Goal: Task Accomplishment & Management: Use online tool/utility

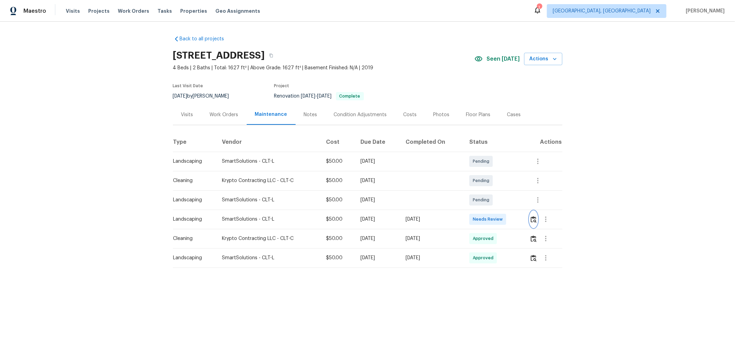
click at [522, 218] on img "button" at bounding box center [534, 219] width 6 height 7
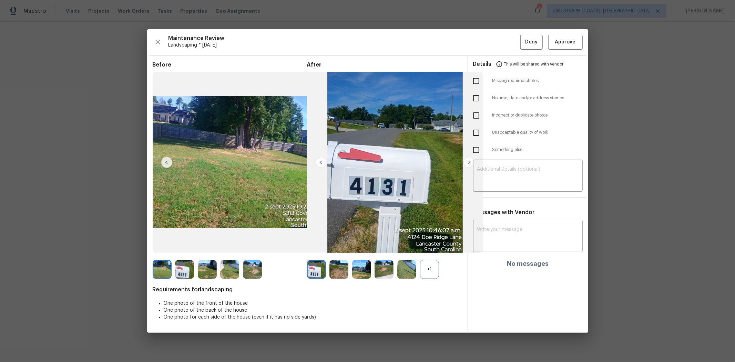
click at [522, 50] on div "Maintenance Review Landscaping * Tue, Sep 02 Deny Approve Before After +1 Requi…" at bounding box center [367, 180] width 441 height 303
click at [522, 45] on span "Approve" at bounding box center [565, 42] width 21 height 9
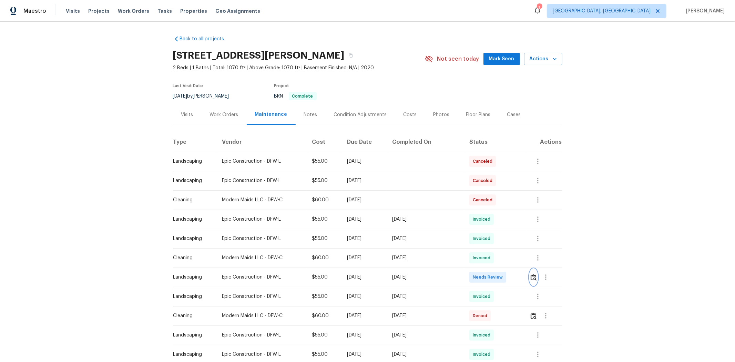
click at [522, 242] on img "button" at bounding box center [534, 277] width 6 height 7
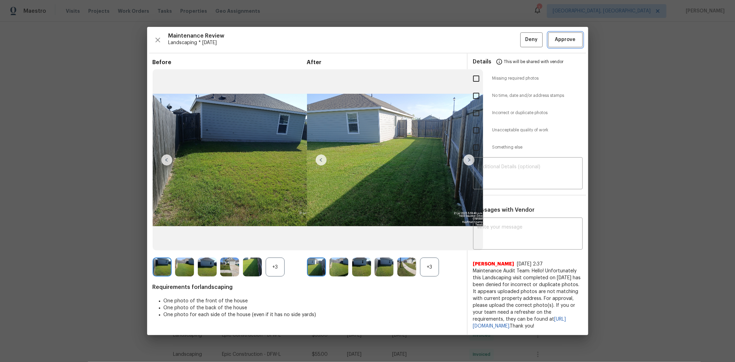
click at [522, 36] on span "Approve" at bounding box center [565, 39] width 21 height 9
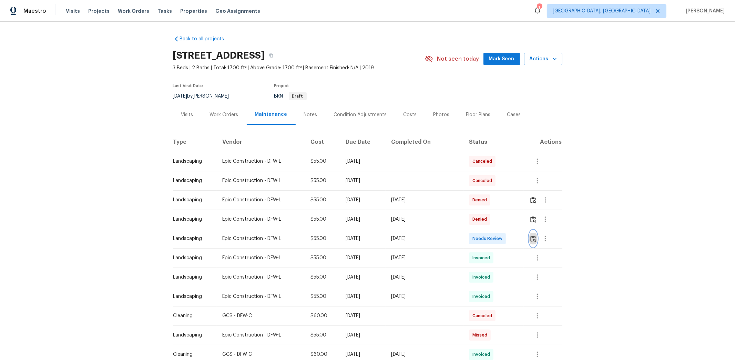
click at [522, 238] on img "button" at bounding box center [533, 238] width 6 height 7
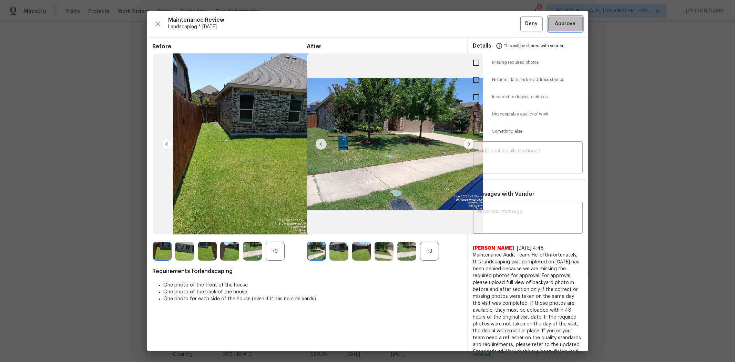
click at [522, 26] on span "Approve" at bounding box center [565, 24] width 21 height 9
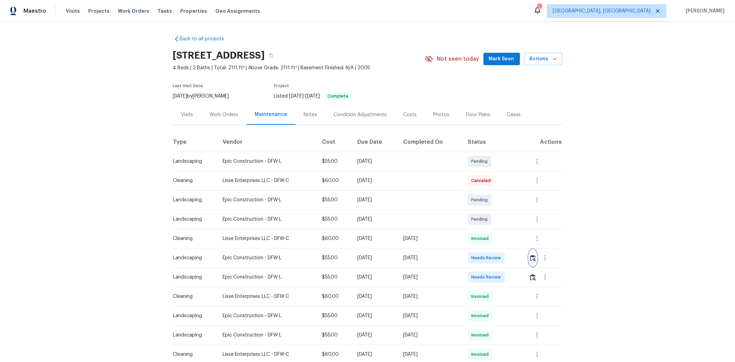
click at [522, 242] on img "button" at bounding box center [533, 258] width 6 height 7
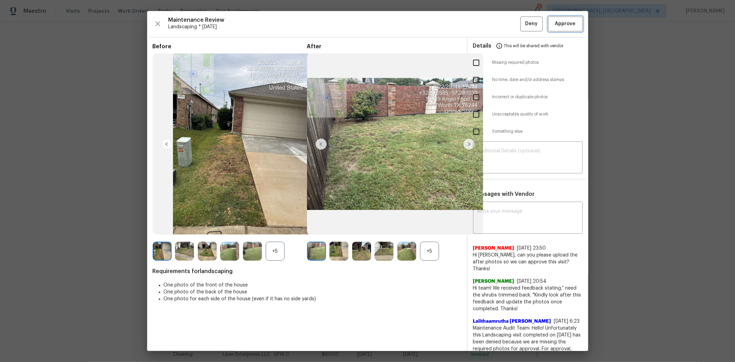
click at [522, 28] on span "Approve" at bounding box center [565, 24] width 21 height 9
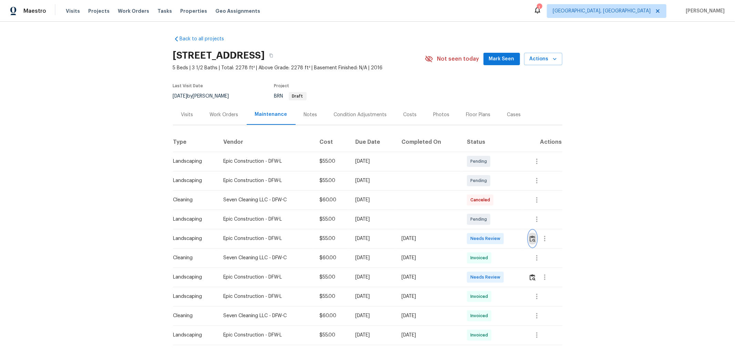
click at [522, 237] on img "button" at bounding box center [533, 238] width 6 height 7
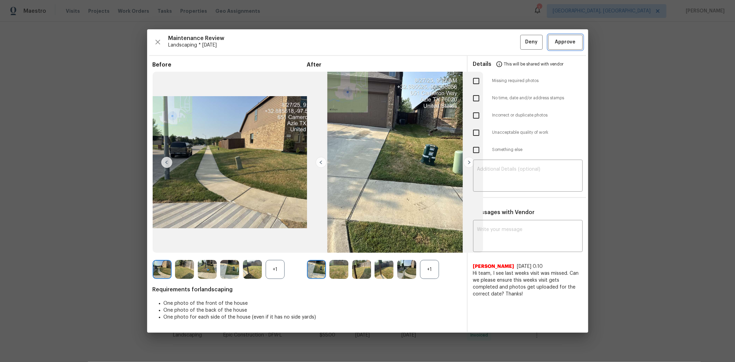
click at [522, 43] on span "Approve" at bounding box center [565, 42] width 21 height 9
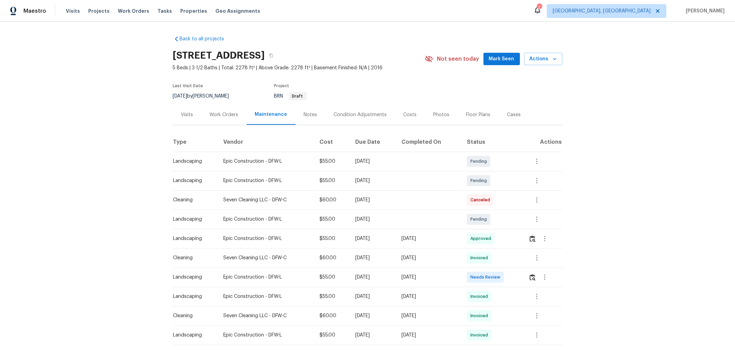
click at [522, 242] on td at bounding box center [542, 276] width 39 height 19
click at [522, 242] on img "button" at bounding box center [533, 277] width 6 height 7
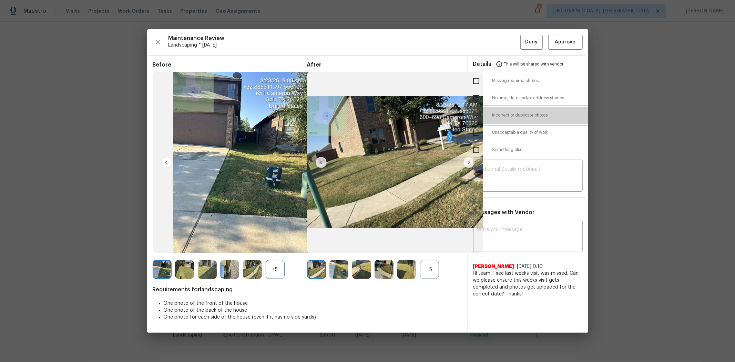
click at [504, 114] on span "Incorrect or duplicate photos" at bounding box center [537, 115] width 90 height 6
checkbox input "true"
click at [511, 178] on textarea at bounding box center [527, 176] width 101 height 19
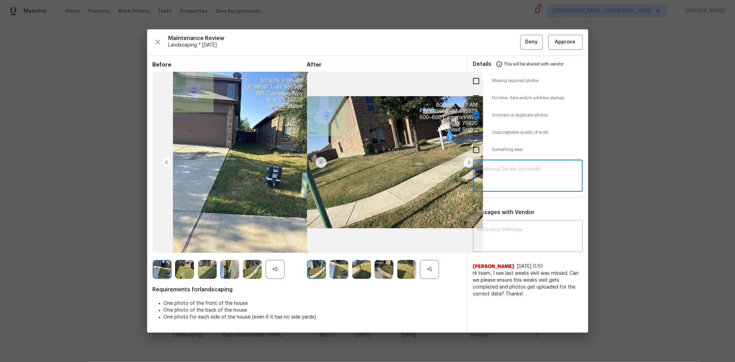
click at [501, 168] on textarea at bounding box center [527, 176] width 101 height 19
paste textarea "The timestamps indicate that the same photos were uploaded twice: once for the …"
click at [522, 174] on textarea "The timestamps indicate that the same photos were uploaded twice: once for the …" at bounding box center [527, 176] width 101 height 19
type textarea "The timestamps indicate that the same photos were uploaded twice: once for the …"
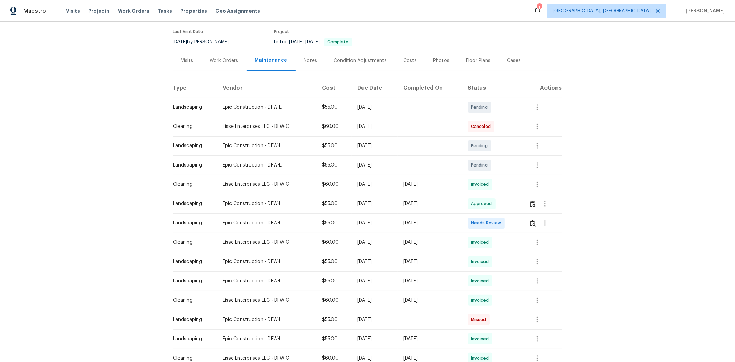
scroll to position [38, 0]
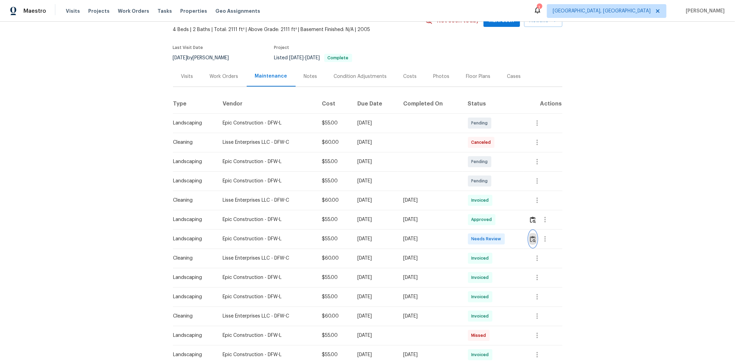
click at [522, 238] on img "button" at bounding box center [533, 239] width 6 height 7
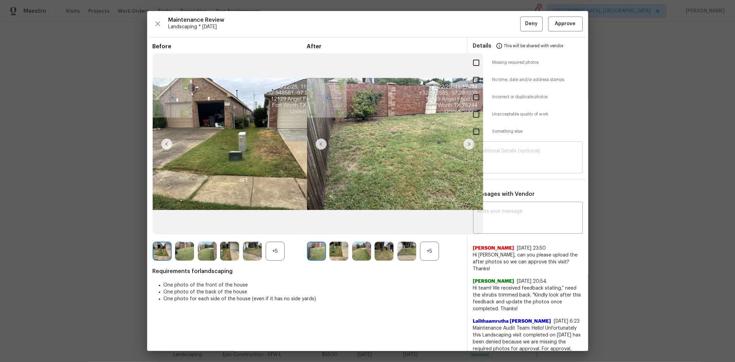
click at [506, 152] on textarea at bounding box center [527, 158] width 101 height 19
click at [522, 149] on textarea at bounding box center [527, 158] width 101 height 19
paste textarea "The timestamps indicate that the same photos were uploaded twice: once for the …"
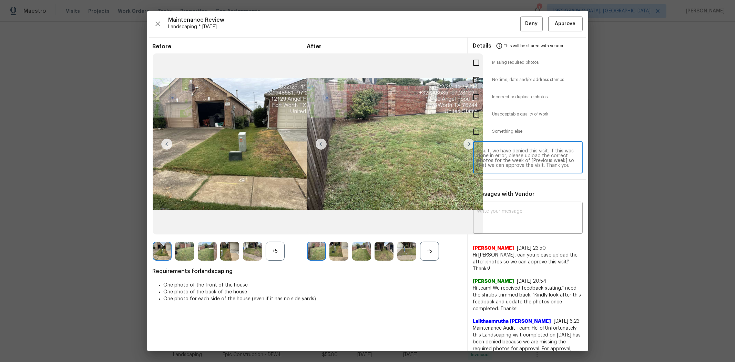
scroll to position [0, 0]
click at [522, 159] on textarea "The timestamps indicate that the same photos were uploaded twice: once for the …" at bounding box center [527, 158] width 101 height 19
type textarea "The timestamps indicate that the same photos were uploaded twice: once for the …"
click at [511, 167] on textarea "The timestamps indicate that the same photos were uploaded twice: once for the …" at bounding box center [527, 158] width 101 height 19
click at [469, 100] on input "checkbox" at bounding box center [476, 97] width 14 height 14
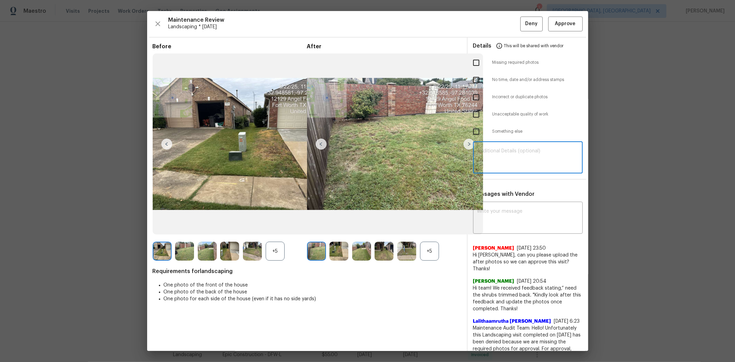
checkbox input "true"
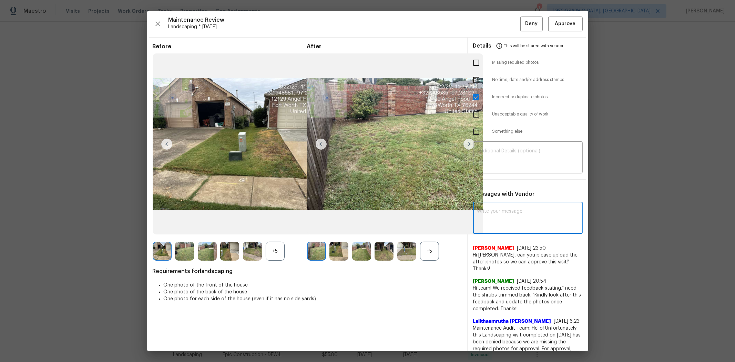
click at [516, 220] on textarea at bounding box center [527, 218] width 101 height 19
paste textarea "The timestamps indicate that the same photos were uploaded twice: once for the …"
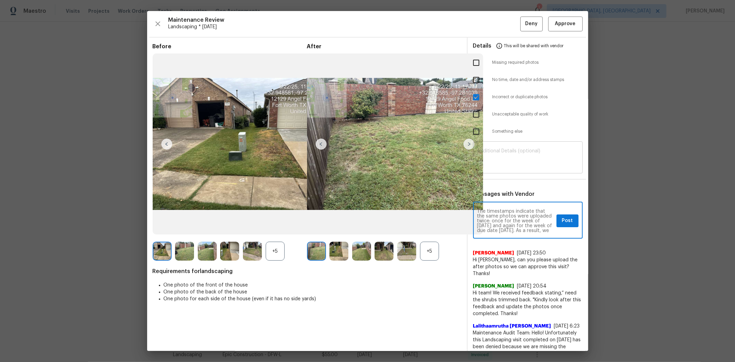
type textarea "The timestamps indicate that the same photos were uploaded twice: once for the …"
click at [514, 159] on textarea at bounding box center [527, 158] width 101 height 19
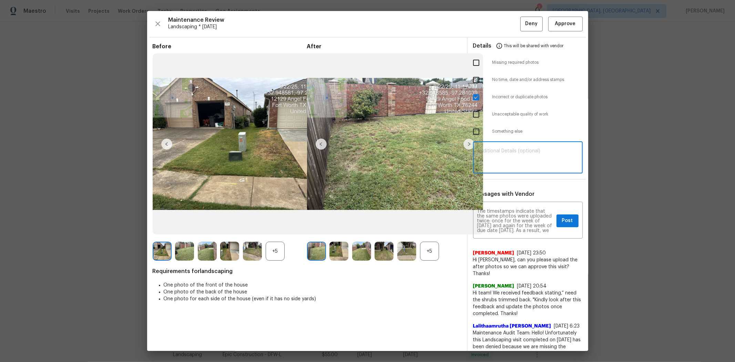
paste textarea "The timestamps indicate that the same photos were uploaded twice: once for the …"
type textarea "The timestamps indicate that the same photos were uploaded twice: once for the …"
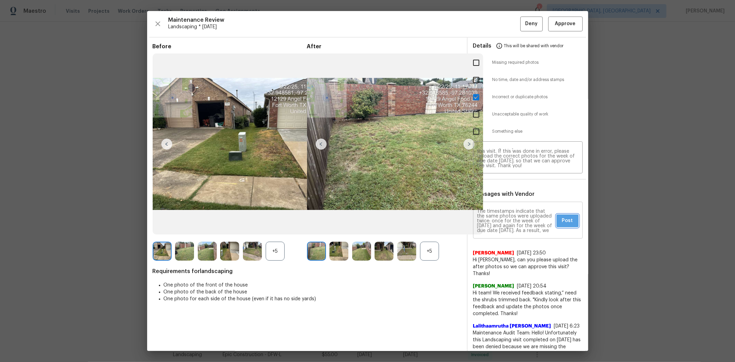
click at [522, 225] on button "Post" at bounding box center [568, 220] width 22 height 13
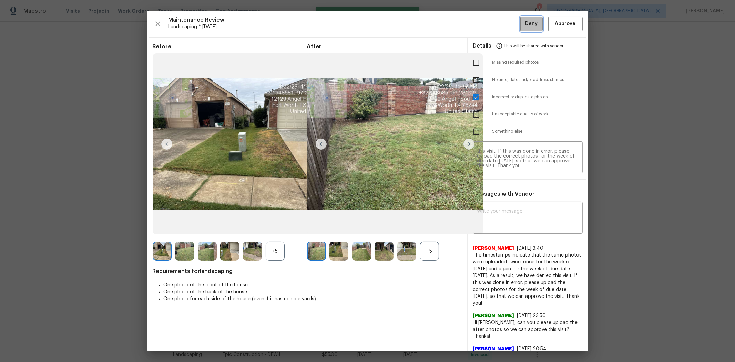
click at [522, 26] on span "Deny" at bounding box center [531, 24] width 12 height 9
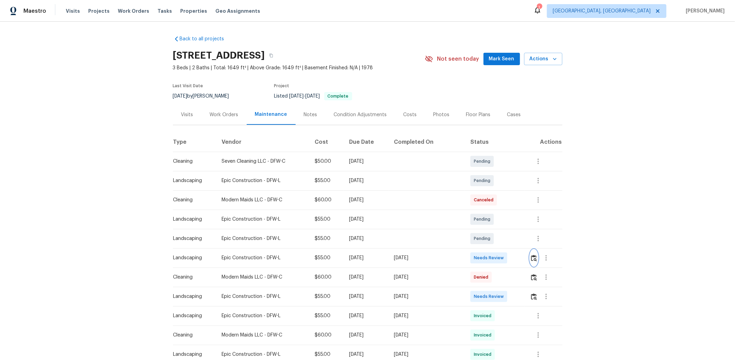
click at [522, 242] on button "button" at bounding box center [534, 258] width 8 height 17
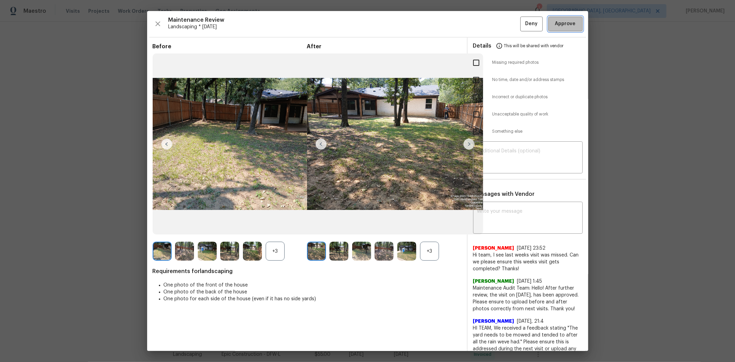
click at [522, 26] on span "Approve" at bounding box center [565, 24] width 21 height 9
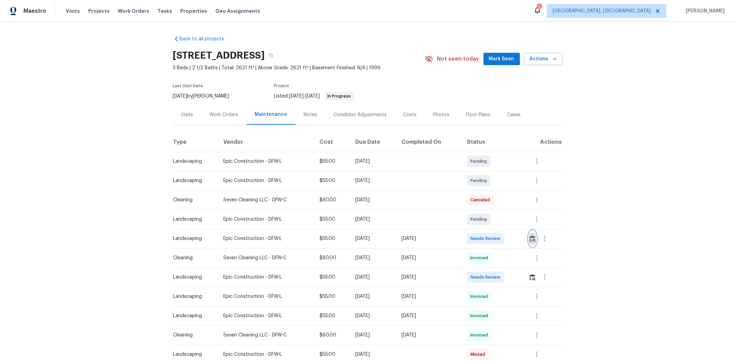
click at [522, 241] on img "button" at bounding box center [533, 238] width 6 height 7
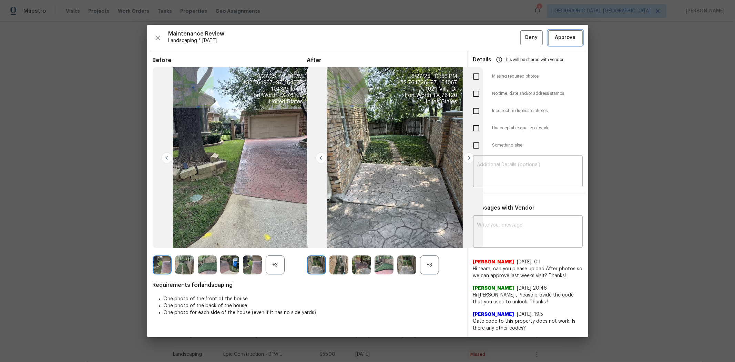
click at [522, 39] on span "Approve" at bounding box center [565, 37] width 21 height 9
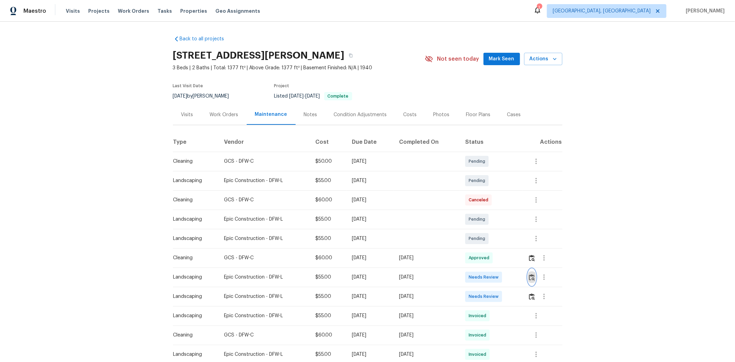
click at [522, 242] on img "button" at bounding box center [532, 277] width 6 height 7
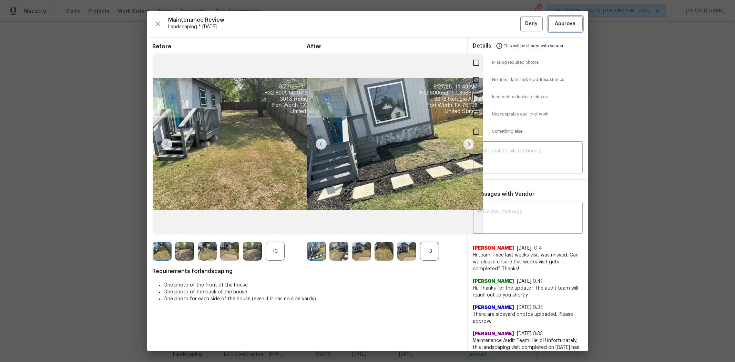
drag, startPoint x: 557, startPoint y: 26, endPoint x: 548, endPoint y: 36, distance: 13.7
click at [522, 23] on span "Approve" at bounding box center [565, 24] width 21 height 9
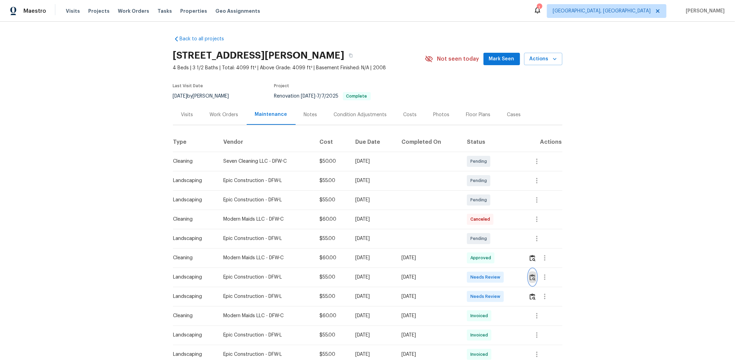
click at [522, 242] on img "button" at bounding box center [533, 277] width 6 height 7
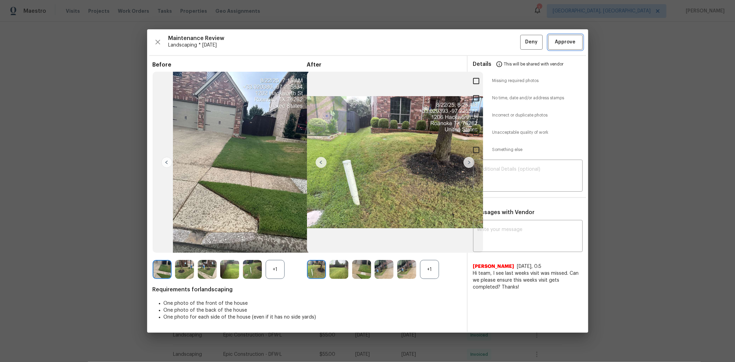
click at [522, 42] on span "Approve" at bounding box center [565, 42] width 21 height 9
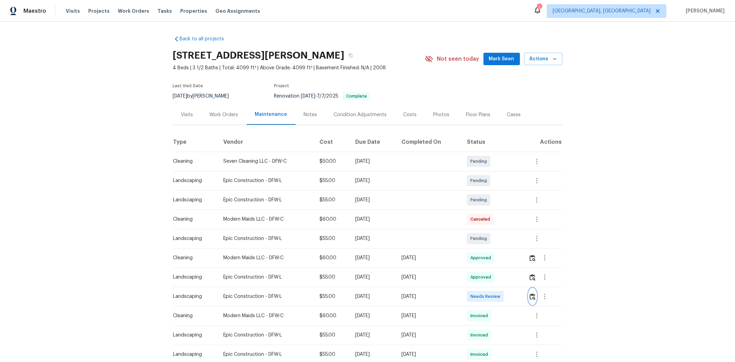
click at [522, 242] on button "button" at bounding box center [533, 296] width 8 height 17
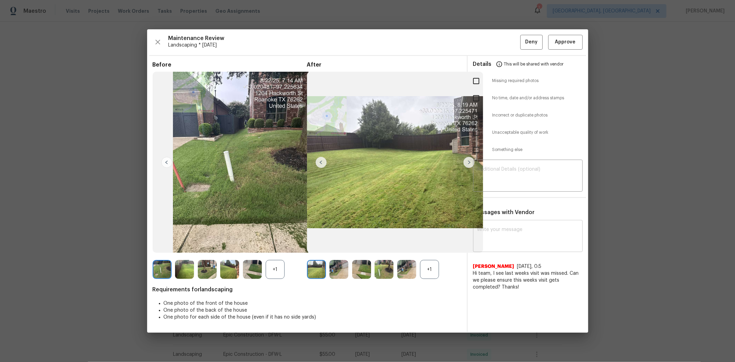
click at [506, 242] on textarea at bounding box center [527, 236] width 101 height 19
paste textarea "The timestamps indicate that the same photos were uploaded twice: once for the …"
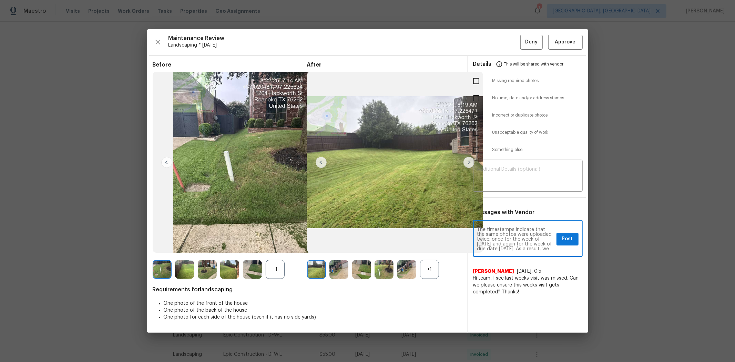
type textarea "The timestamps indicate that the same photos were uploaded twice: once for the …"
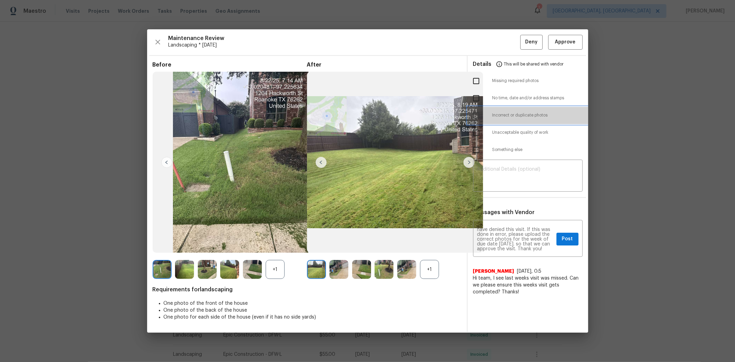
click at [499, 118] on span "Incorrect or duplicate photos" at bounding box center [537, 115] width 90 height 6
checkbox input "true"
click at [522, 238] on span "Post" at bounding box center [567, 239] width 11 height 9
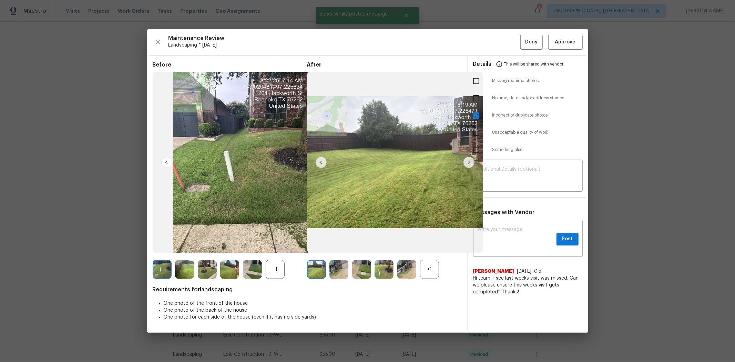
scroll to position [0, 0]
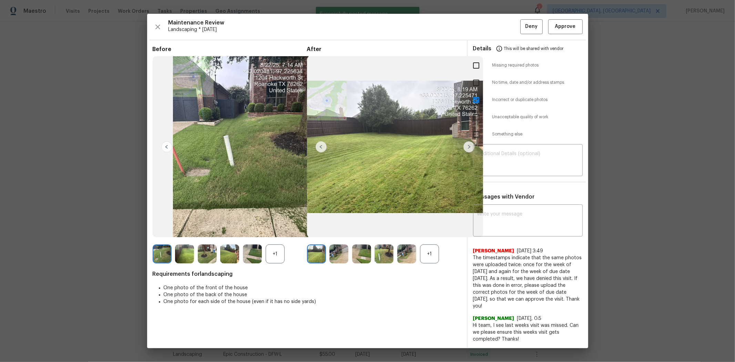
drag, startPoint x: 528, startPoint y: 35, endPoint x: 529, endPoint y: 32, distance: 3.5
click at [522, 35] on div "Maintenance Review Landscaping * Mon, Aug 18 Deny Approve Before +1 After +1 Re…" at bounding box center [367, 181] width 441 height 334
click at [522, 29] on span "Deny" at bounding box center [531, 26] width 12 height 9
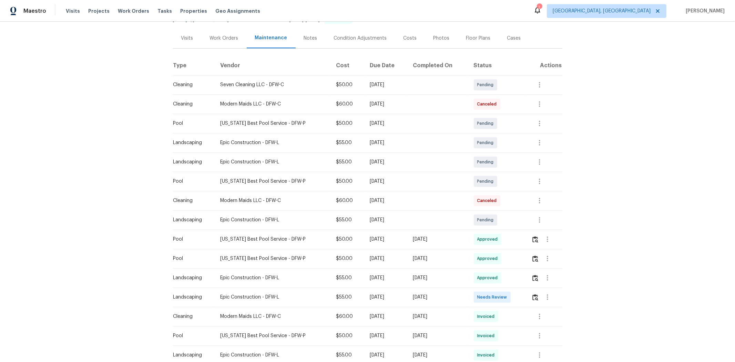
scroll to position [115, 0]
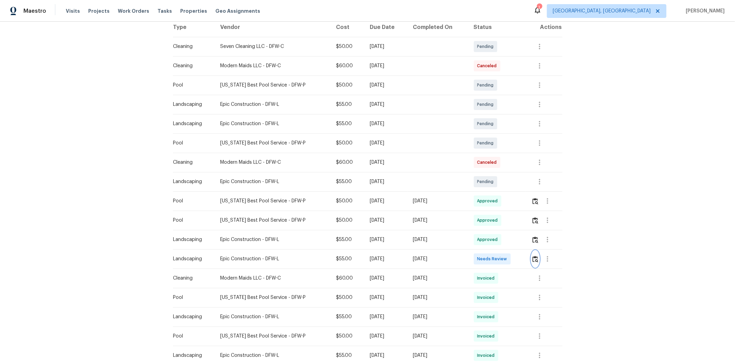
click at [522, 242] on img "button" at bounding box center [535, 259] width 6 height 7
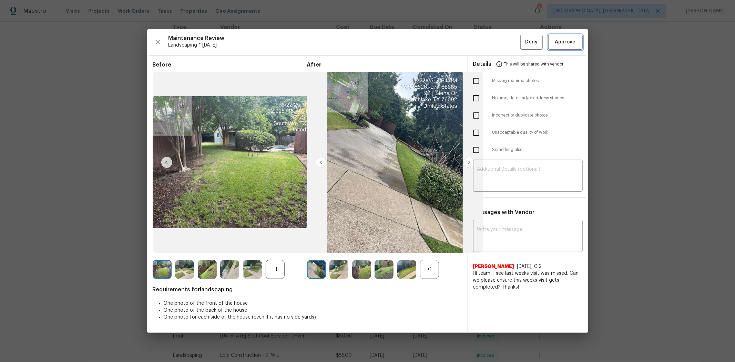
click at [522, 42] on span "Approve" at bounding box center [565, 42] width 21 height 9
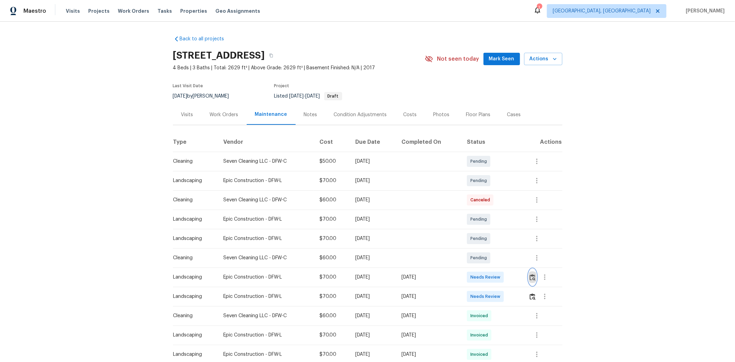
click at [522, 242] on img "button" at bounding box center [533, 277] width 6 height 7
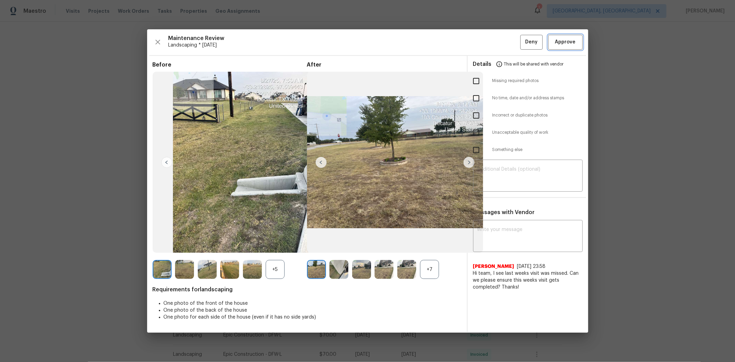
drag, startPoint x: 567, startPoint y: 42, endPoint x: 575, endPoint y: 42, distance: 7.6
click at [522, 42] on span "Approve" at bounding box center [565, 42] width 21 height 9
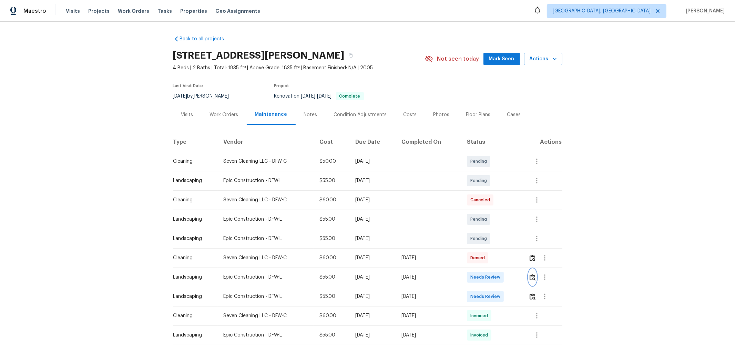
click at [522, 242] on img "button" at bounding box center [533, 277] width 6 height 7
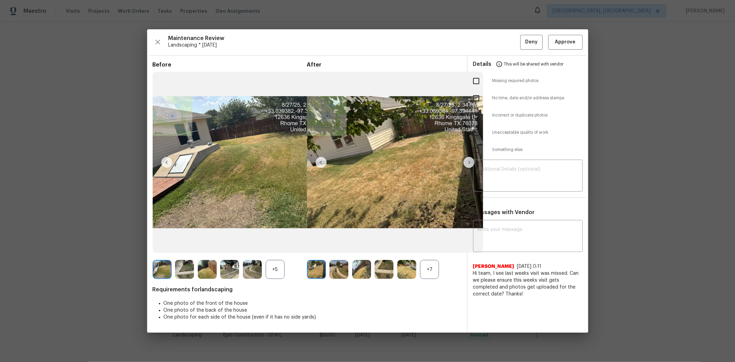
click at [522, 54] on div "Maintenance Review Landscaping * [DATE] Deny Approve Before +5 After +7 Require…" at bounding box center [367, 180] width 441 height 303
click at [522, 46] on span "Approve" at bounding box center [565, 42] width 21 height 9
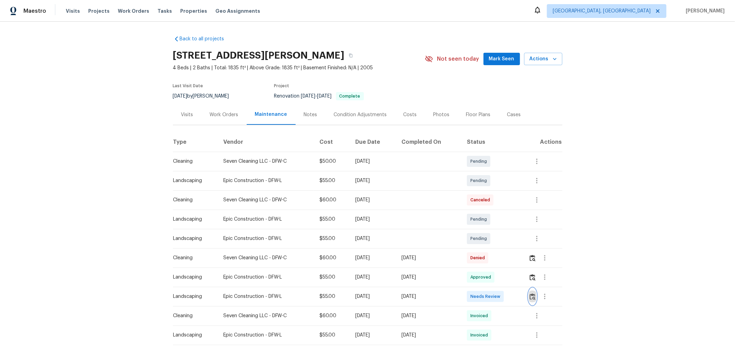
click at [522, 242] on img "button" at bounding box center [533, 296] width 6 height 7
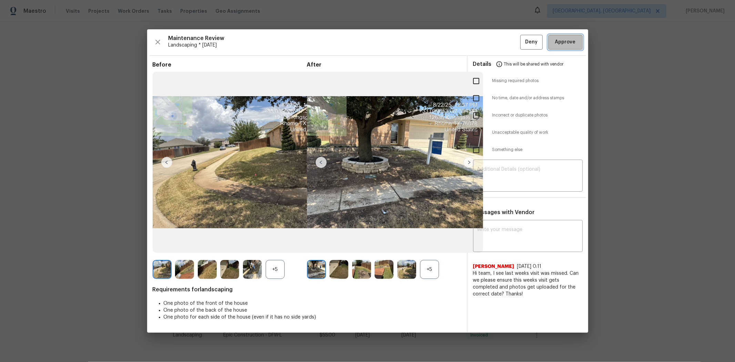
click at [522, 49] on button "Approve" at bounding box center [565, 42] width 34 height 15
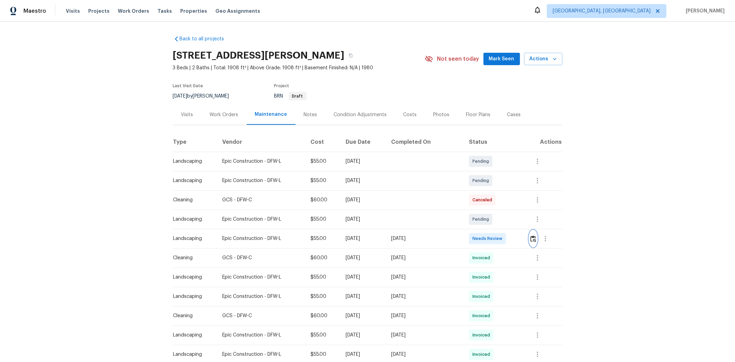
click at [522, 240] on img "button" at bounding box center [533, 238] width 6 height 7
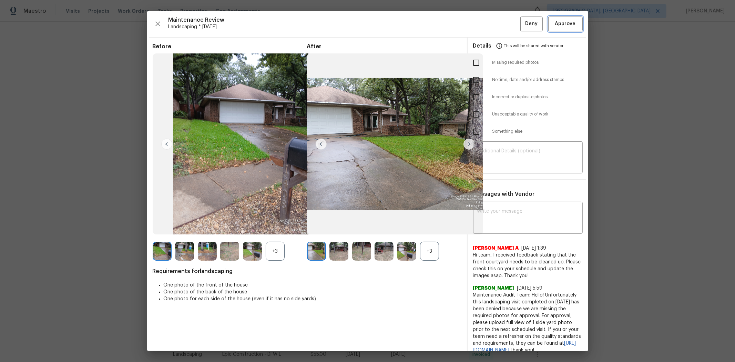
drag, startPoint x: 560, startPoint y: 22, endPoint x: 562, endPoint y: 25, distance: 3.5
click at [522, 21] on span "Approve" at bounding box center [565, 24] width 21 height 9
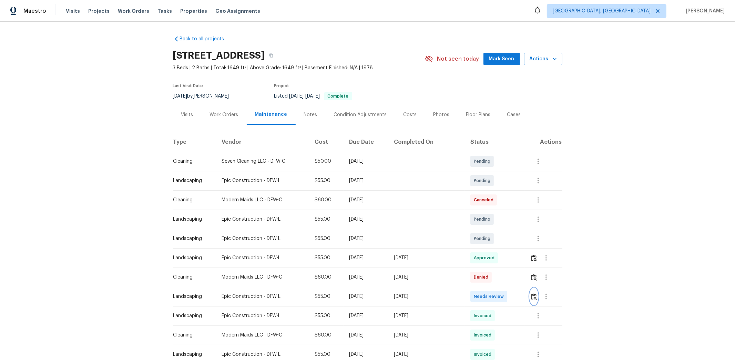
click at [522, 242] on img "button" at bounding box center [534, 296] width 6 height 7
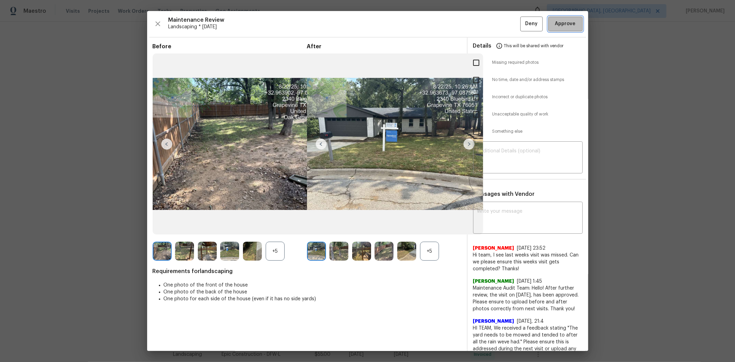
click at [522, 26] on span "Approve" at bounding box center [565, 24] width 21 height 9
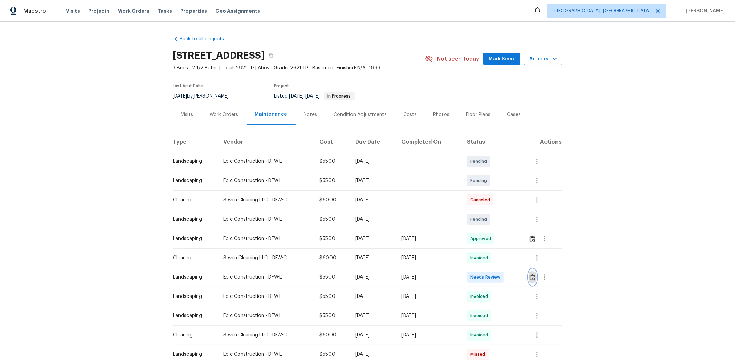
click at [522, 242] on img "button" at bounding box center [533, 277] width 6 height 7
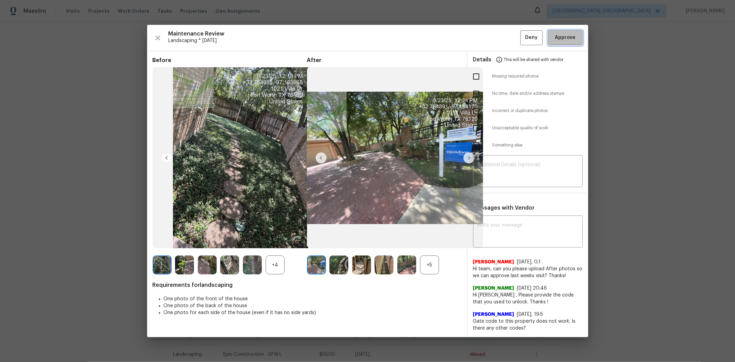
click at [522, 44] on button "Approve" at bounding box center [565, 37] width 34 height 15
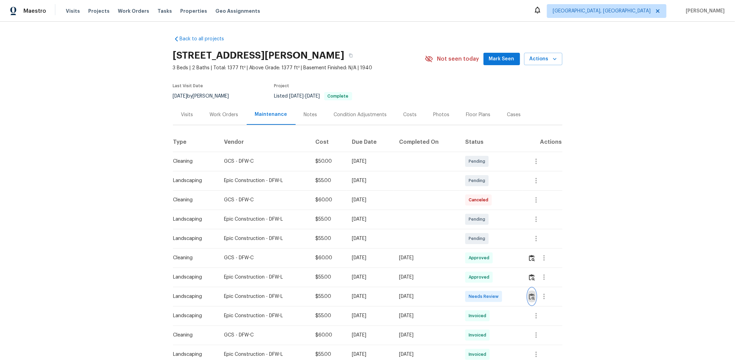
click at [395, 231] on img "button" at bounding box center [532, 296] width 6 height 7
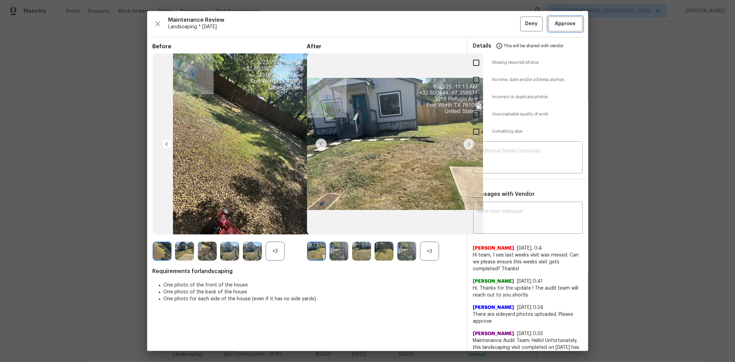
click at [395, 23] on span "Approve" at bounding box center [565, 24] width 21 height 9
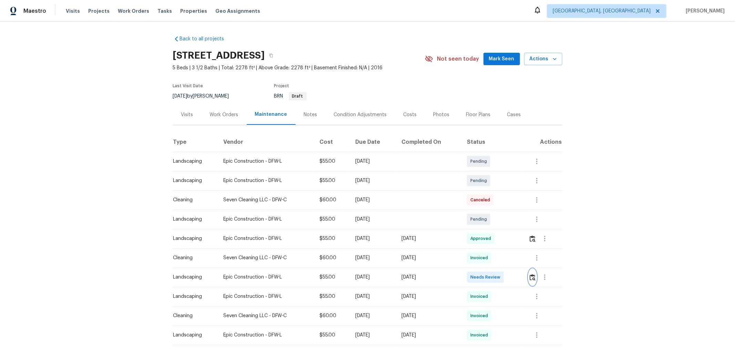
click at [522, 242] on button "button" at bounding box center [533, 277] width 8 height 17
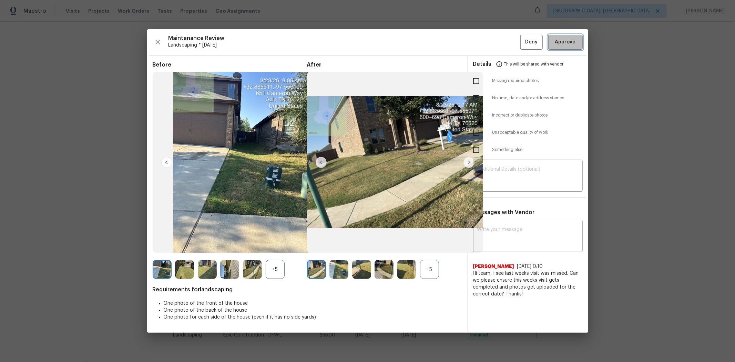
click at [522, 44] on span "Approve" at bounding box center [565, 42] width 21 height 9
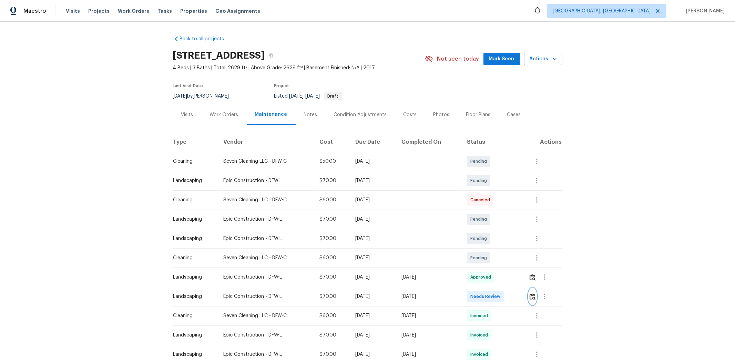
click at [522, 242] on img "button" at bounding box center [533, 296] width 6 height 7
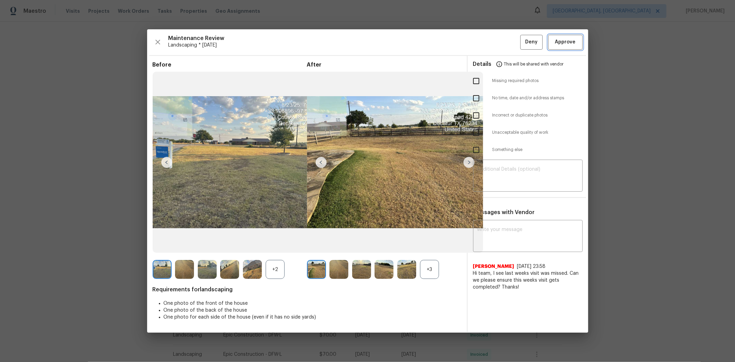
click at [522, 35] on button "Approve" at bounding box center [565, 42] width 34 height 15
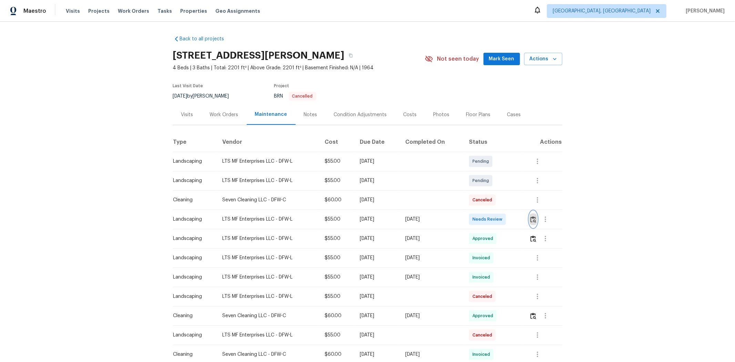
click at [522, 220] on img "button" at bounding box center [533, 219] width 6 height 7
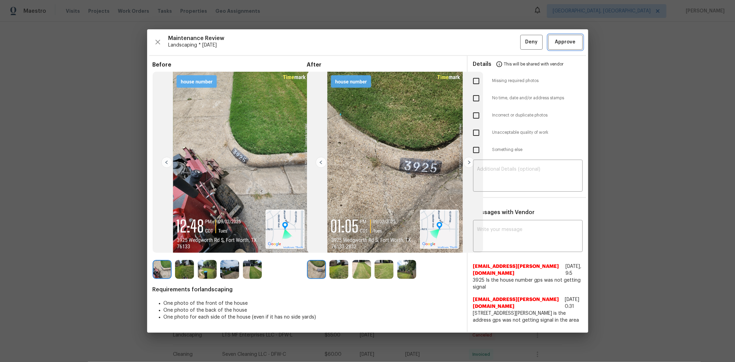
click at [522, 42] on span "Approve" at bounding box center [565, 42] width 23 height 9
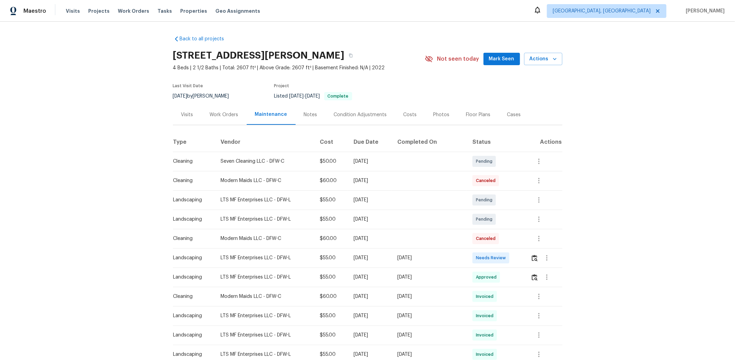
click at [522, 242] on td at bounding box center [543, 257] width 37 height 19
click at [522, 242] on button "button" at bounding box center [535, 258] width 8 height 17
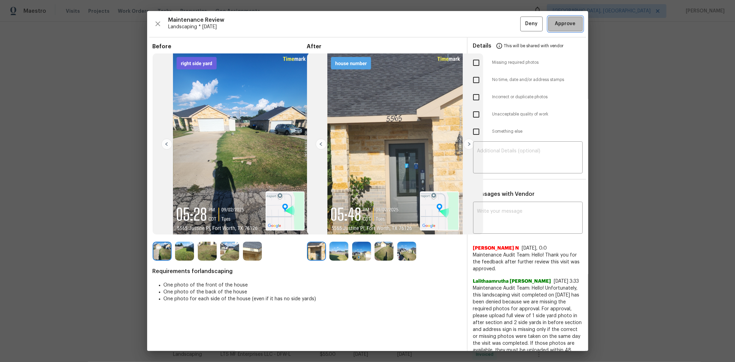
click at [522, 27] on span "Approve" at bounding box center [565, 24] width 21 height 9
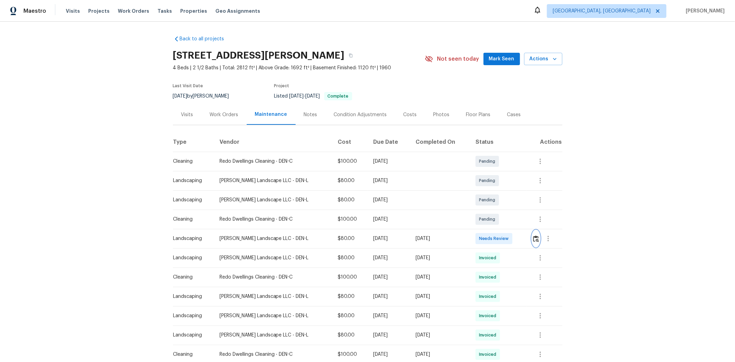
click at [522, 238] on button "button" at bounding box center [536, 238] width 8 height 17
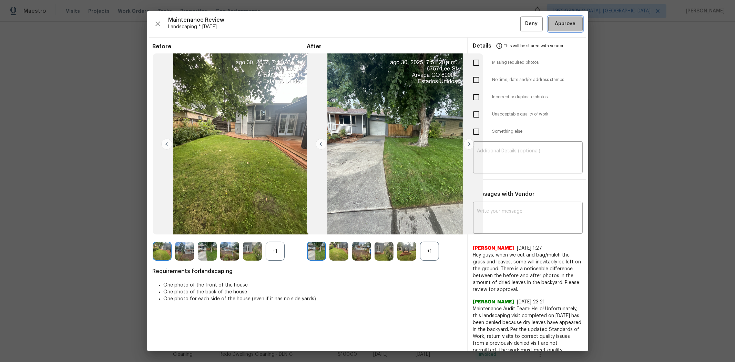
click at [522, 27] on span "Approve" at bounding box center [565, 24] width 21 height 9
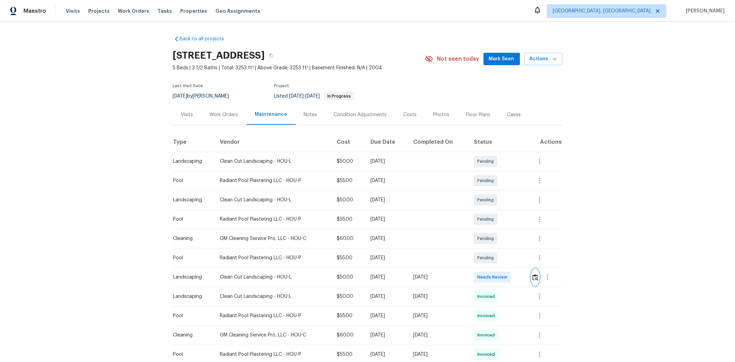
click at [522, 242] on button "button" at bounding box center [535, 277] width 8 height 17
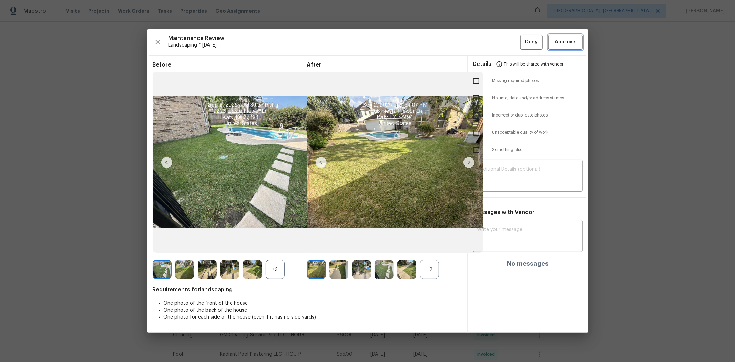
click at [522, 45] on span "Approve" at bounding box center [565, 42] width 21 height 9
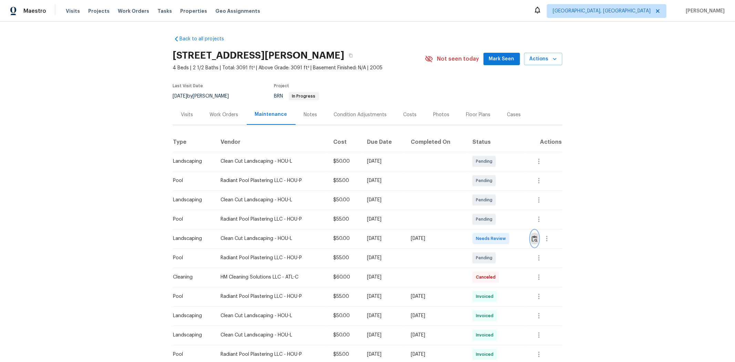
click at [522, 238] on img "button" at bounding box center [535, 238] width 6 height 7
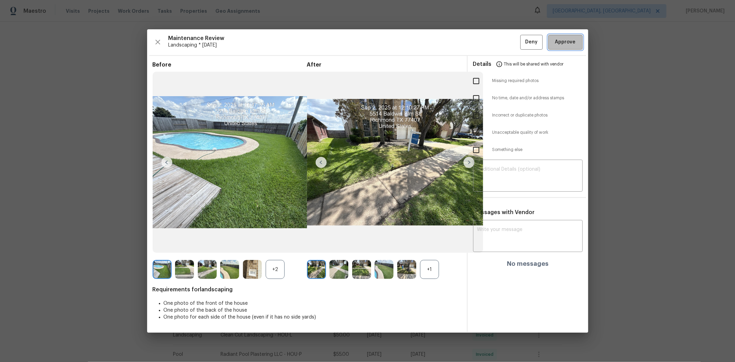
click at [522, 48] on button "Approve" at bounding box center [565, 42] width 34 height 15
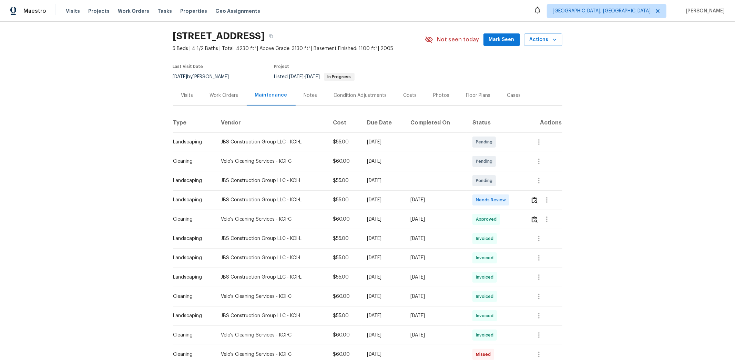
scroll to position [38, 0]
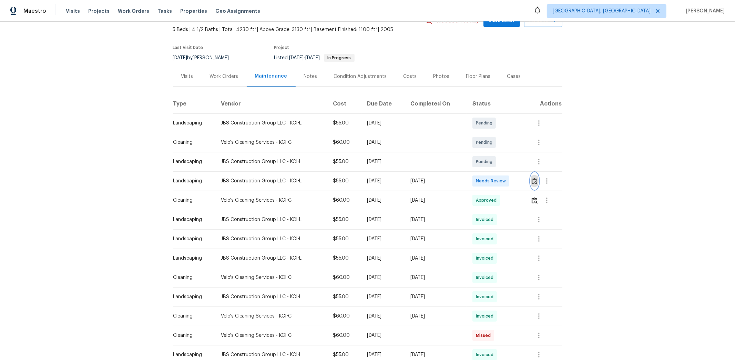
click at [395, 184] on button "button" at bounding box center [535, 181] width 8 height 17
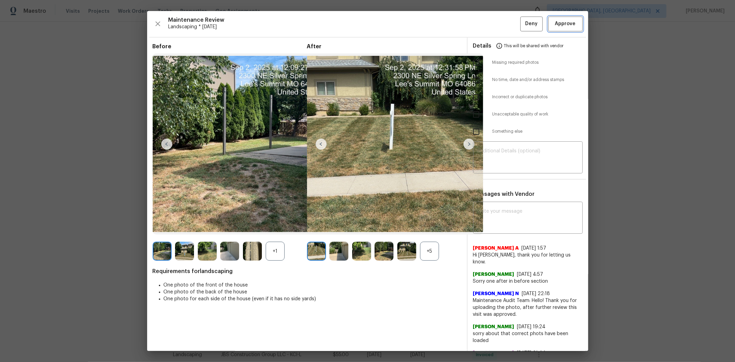
click at [395, 22] on span "Approve" at bounding box center [565, 24] width 21 height 9
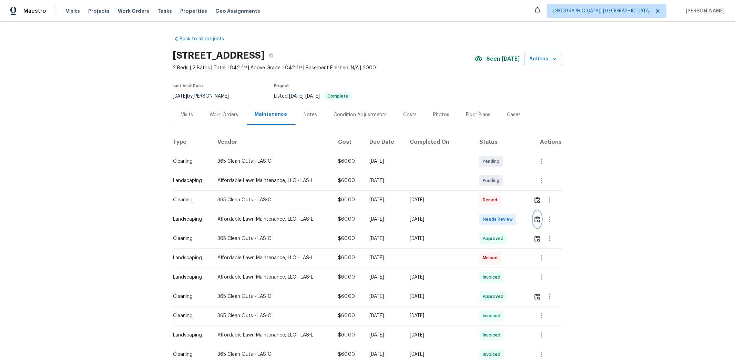
click at [522, 214] on button "button" at bounding box center [538, 219] width 8 height 17
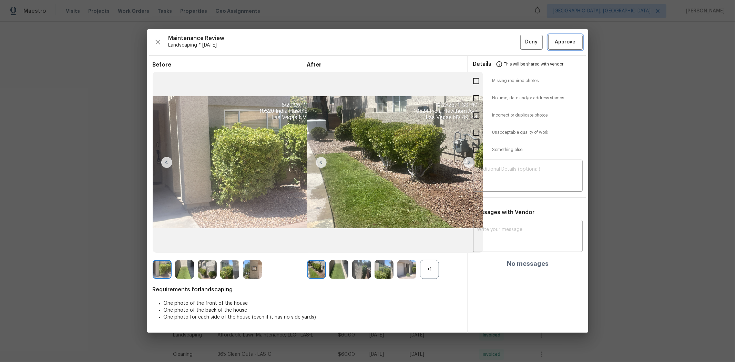
click at [522, 39] on span "Approve" at bounding box center [565, 42] width 21 height 9
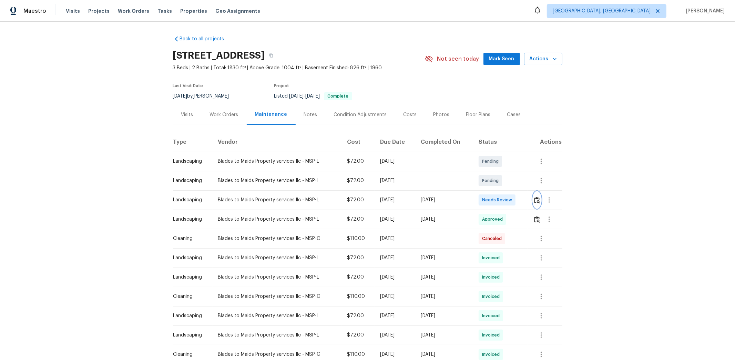
click at [522, 199] on img "button" at bounding box center [537, 200] width 6 height 7
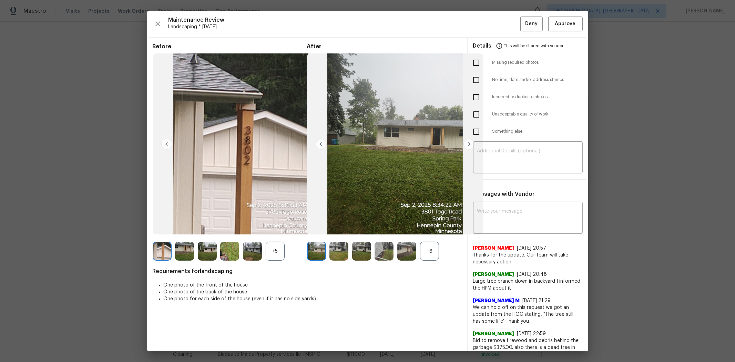
click at [361, 242] on img at bounding box center [361, 251] width 19 height 19
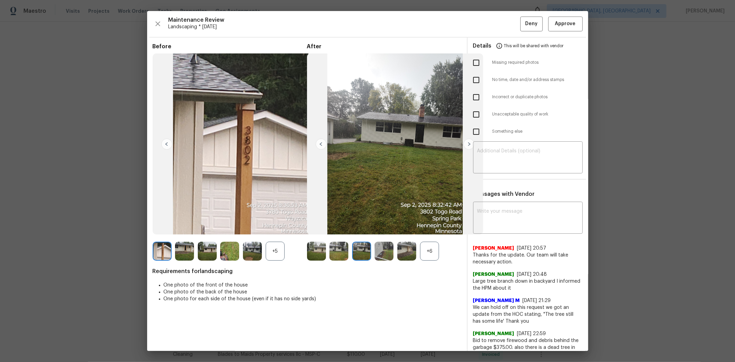
click at [334, 242] on img at bounding box center [338, 251] width 19 height 19
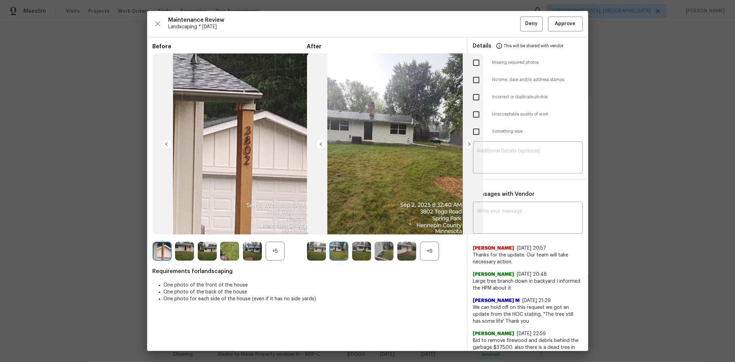
click at [423, 242] on div "+6" at bounding box center [429, 251] width 19 height 19
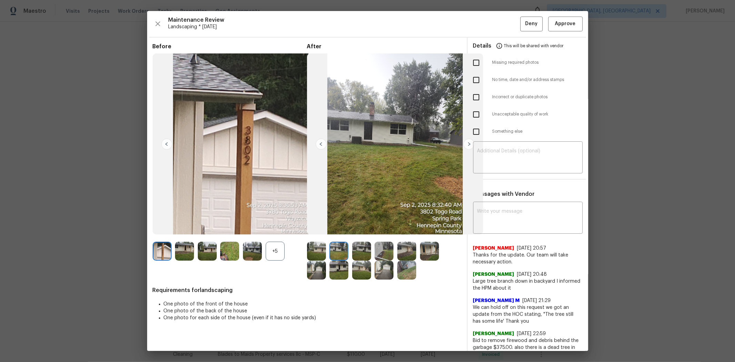
click at [356, 242] on img at bounding box center [361, 270] width 19 height 19
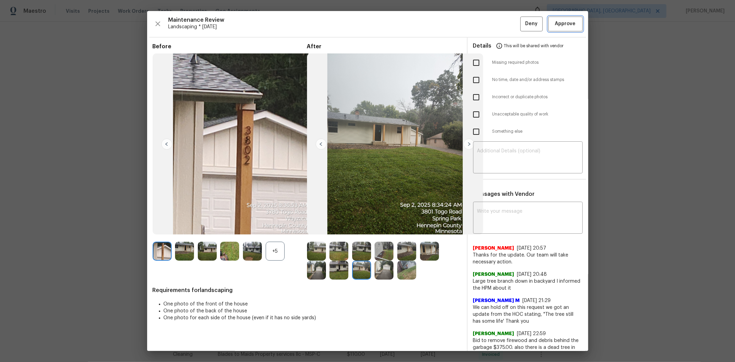
click at [522, 28] on span "Approve" at bounding box center [565, 24] width 21 height 9
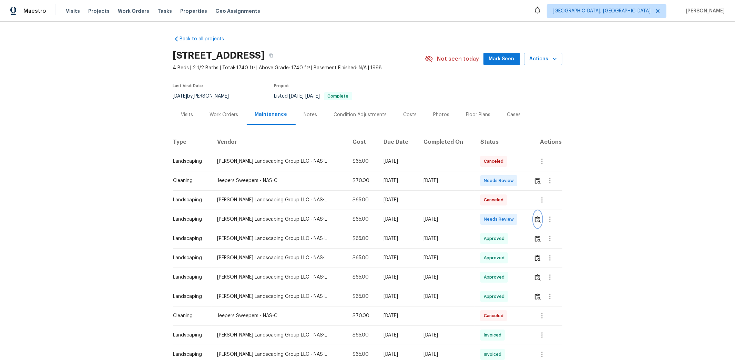
click at [522, 214] on button "button" at bounding box center [538, 219] width 8 height 17
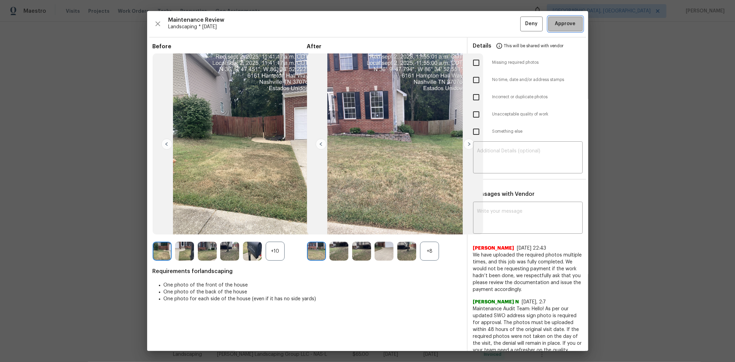
click at [522, 26] on span "Approve" at bounding box center [565, 24] width 21 height 9
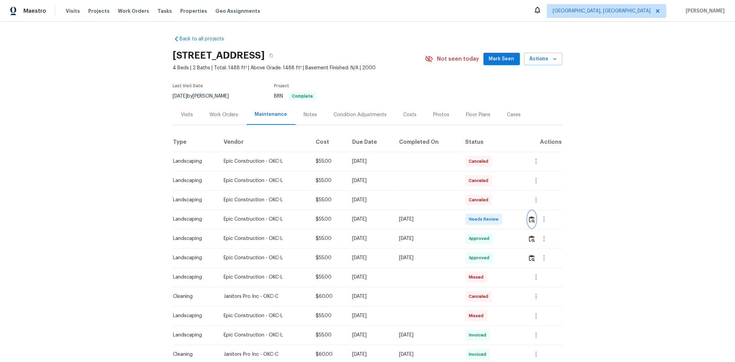
click at [395, 215] on button "button" at bounding box center [532, 219] width 8 height 17
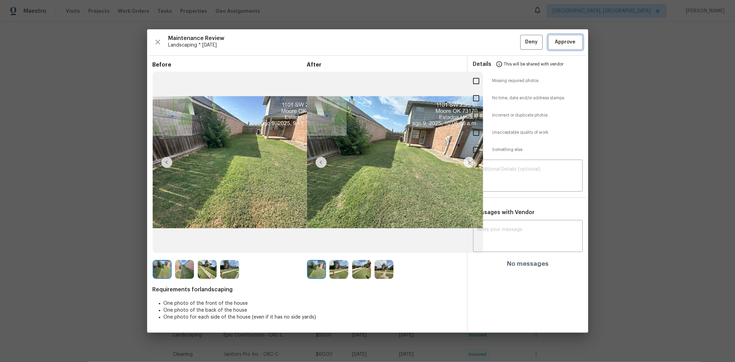
click at [395, 45] on span "Approve" at bounding box center [565, 42] width 21 height 9
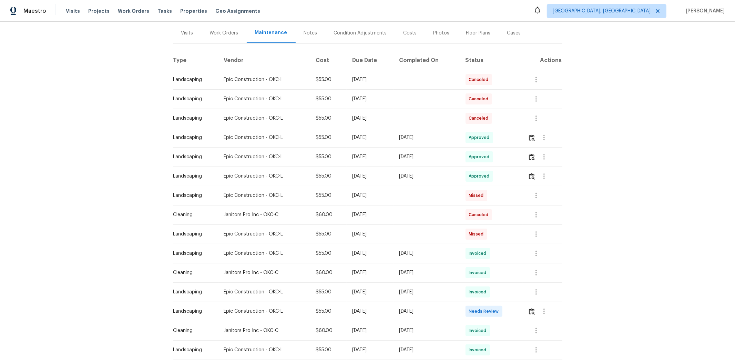
scroll to position [191, 0]
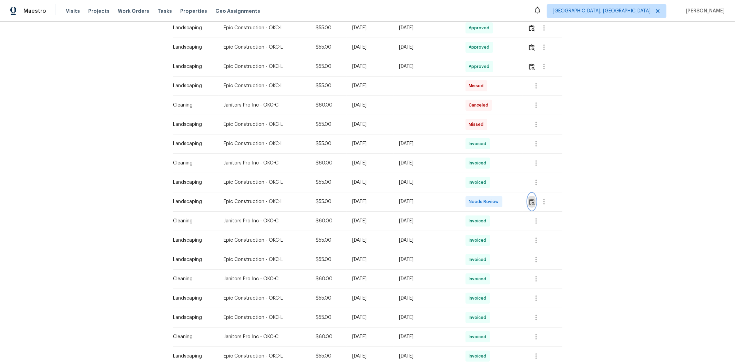
click at [395, 203] on img "button" at bounding box center [532, 202] width 6 height 7
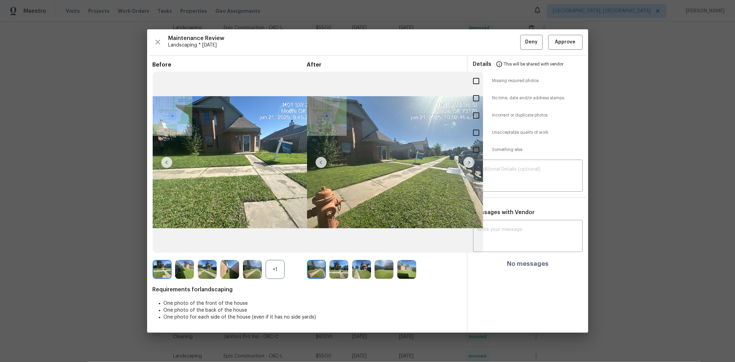
click at [395, 52] on div "Maintenance Review Landscaping * Mon, Jun 16 Deny Approve Before +1 After Requi…" at bounding box center [367, 180] width 441 height 303
click at [395, 39] on span "Approve" at bounding box center [565, 42] width 21 height 9
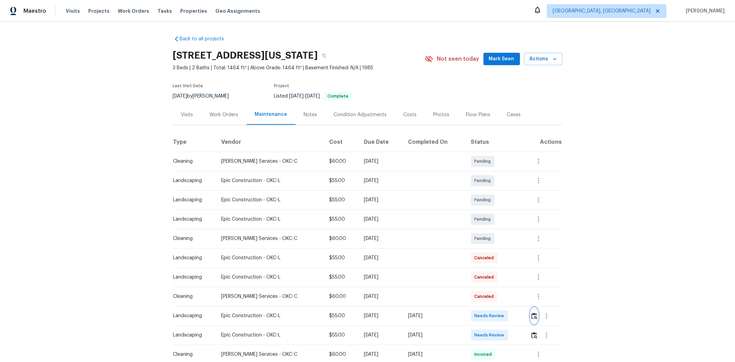
click at [522, 242] on img "button" at bounding box center [534, 316] width 6 height 7
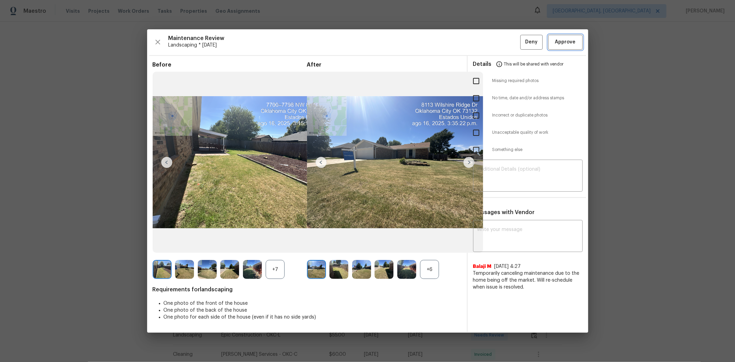
click at [522, 45] on span "Approve" at bounding box center [565, 42] width 21 height 9
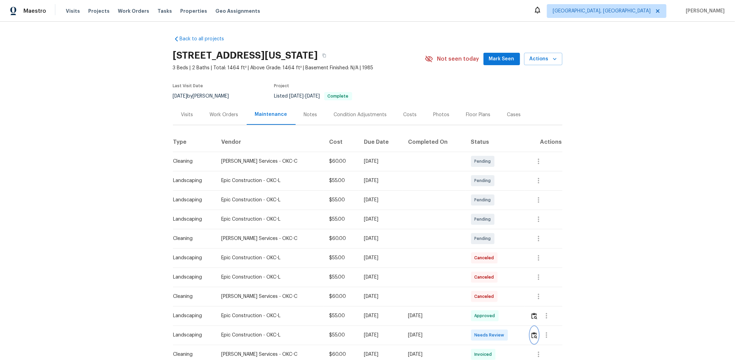
click at [522, 242] on button "button" at bounding box center [534, 335] width 8 height 17
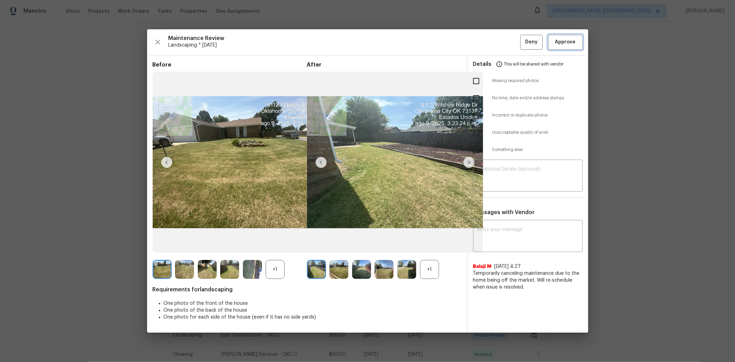
click at [522, 44] on span "Approve" at bounding box center [565, 42] width 21 height 9
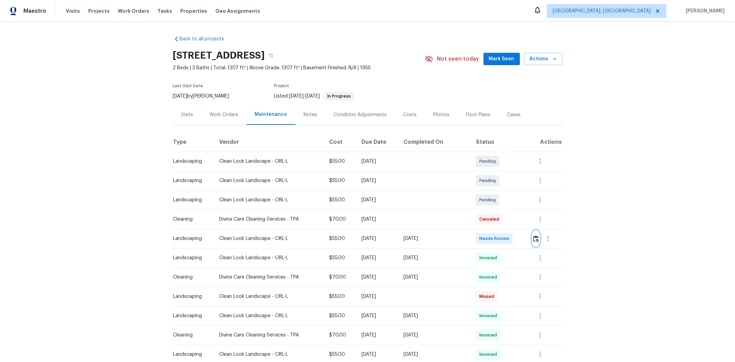
click at [395, 231] on img "button" at bounding box center [536, 238] width 6 height 7
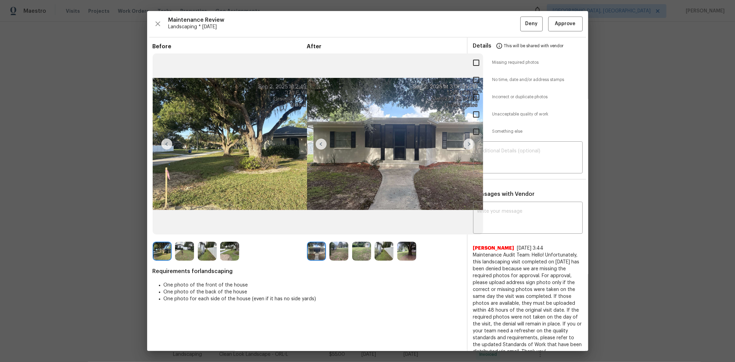
drag, startPoint x: 657, startPoint y: 116, endPoint x: 675, endPoint y: 45, distance: 73.1
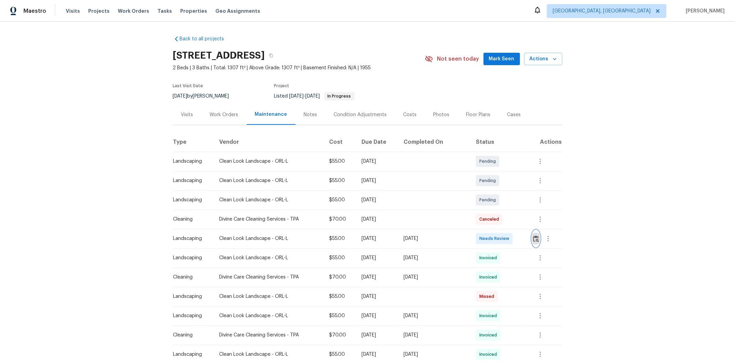
click at [395, 231] on img "button" at bounding box center [536, 238] width 6 height 7
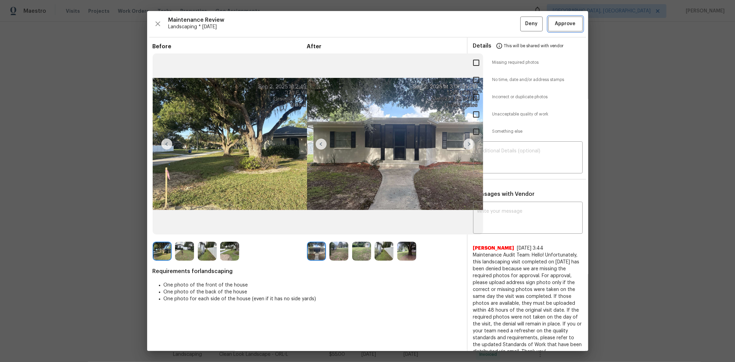
click at [395, 21] on span "Approve" at bounding box center [565, 24] width 21 height 9
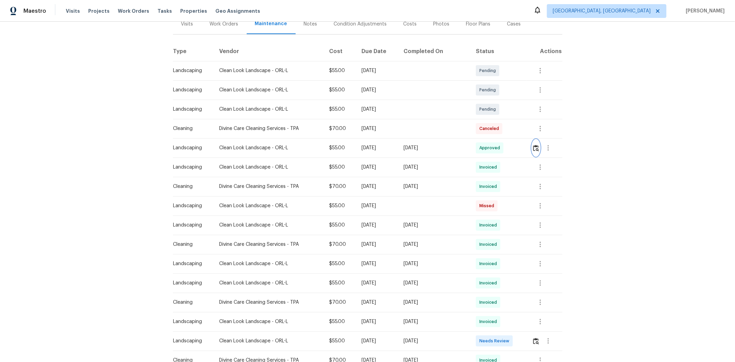
scroll to position [153, 0]
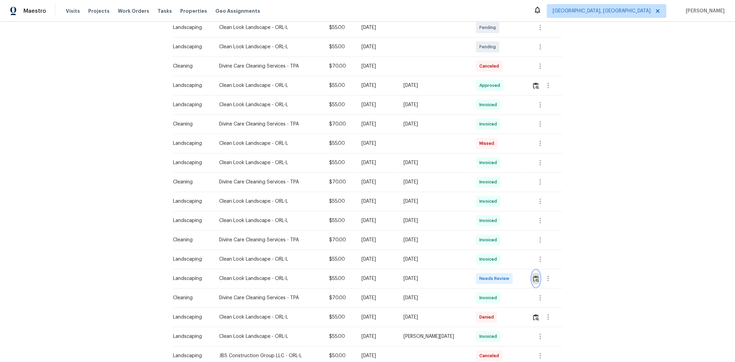
click at [395, 231] on img "button" at bounding box center [536, 278] width 6 height 7
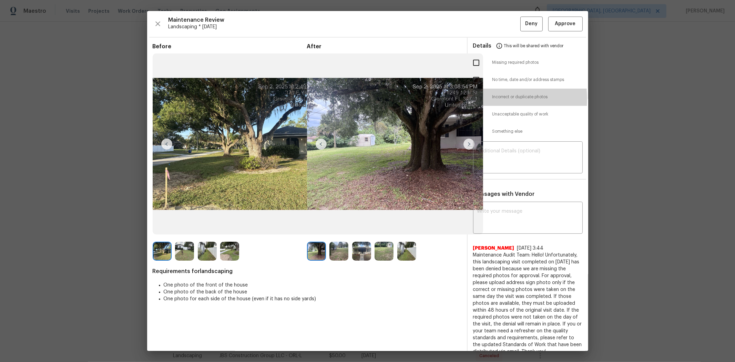
click at [395, 99] on input "checkbox" at bounding box center [476, 97] width 14 height 14
checkbox input "true"
click at [395, 156] on textarea at bounding box center [527, 158] width 101 height 19
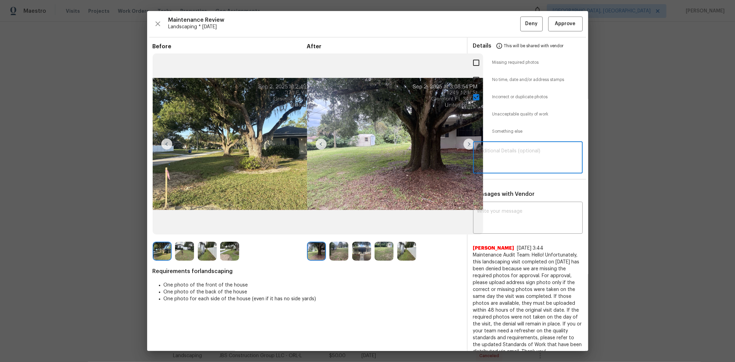
paste textarea "The timestamps indicate that the same photos were uploaded twice: once for the …"
type textarea "The timestamps indicate that the same photos were uploaded twice: once for the …"
click at [395, 212] on textarea at bounding box center [527, 218] width 101 height 19
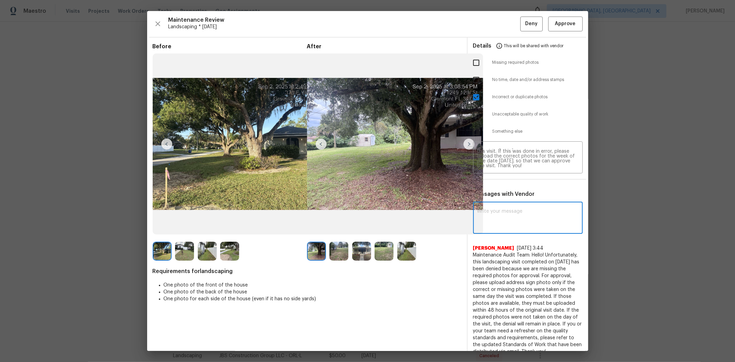
paste textarea "The timestamps indicate that the same photos were uploaded twice: once for the …"
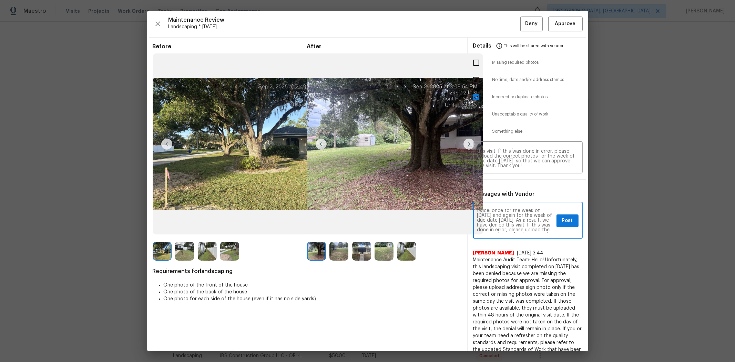
scroll to position [0, 0]
type textarea "The timestamps indicate that the same photos were uploaded twice: once for the …"
click at [395, 222] on span "Post" at bounding box center [567, 220] width 11 height 9
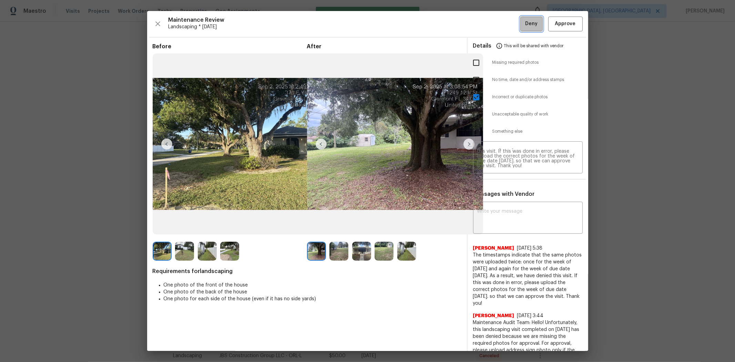
click at [395, 25] on span "Deny" at bounding box center [531, 24] width 12 height 9
